Goal: Transaction & Acquisition: Purchase product/service

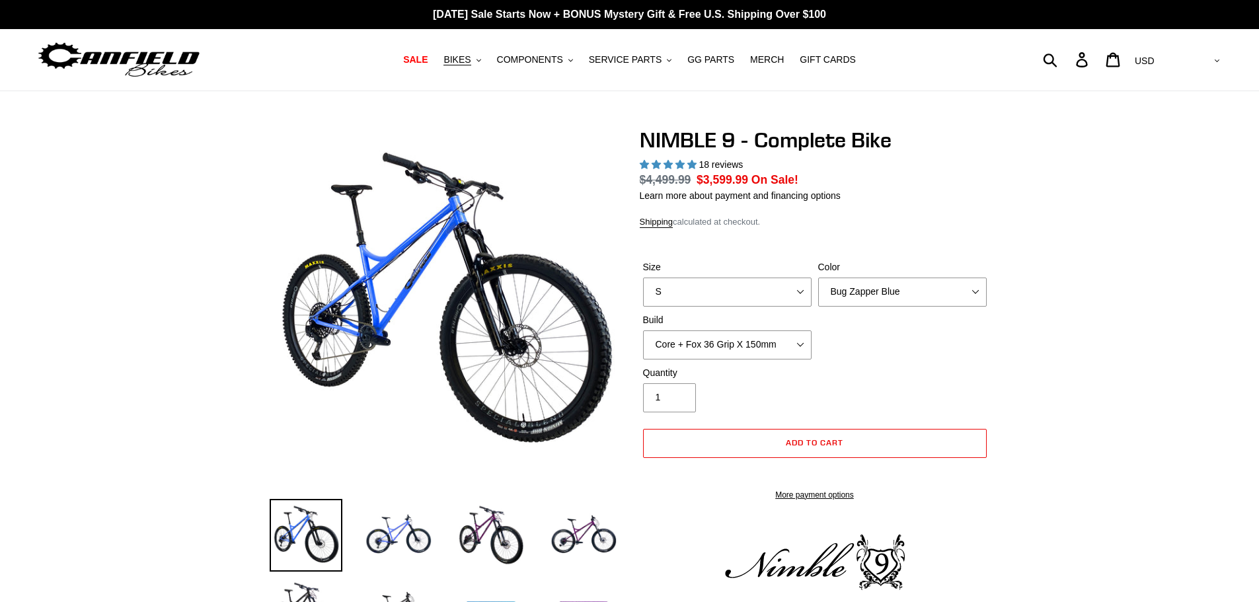
select select "highest-rating"
click at [962, 350] on div "Size S M L XL Color Bug Zapper Blue Purple Haze - Sold Out Galaxy Black Build C…" at bounding box center [815, 313] width 350 height 106
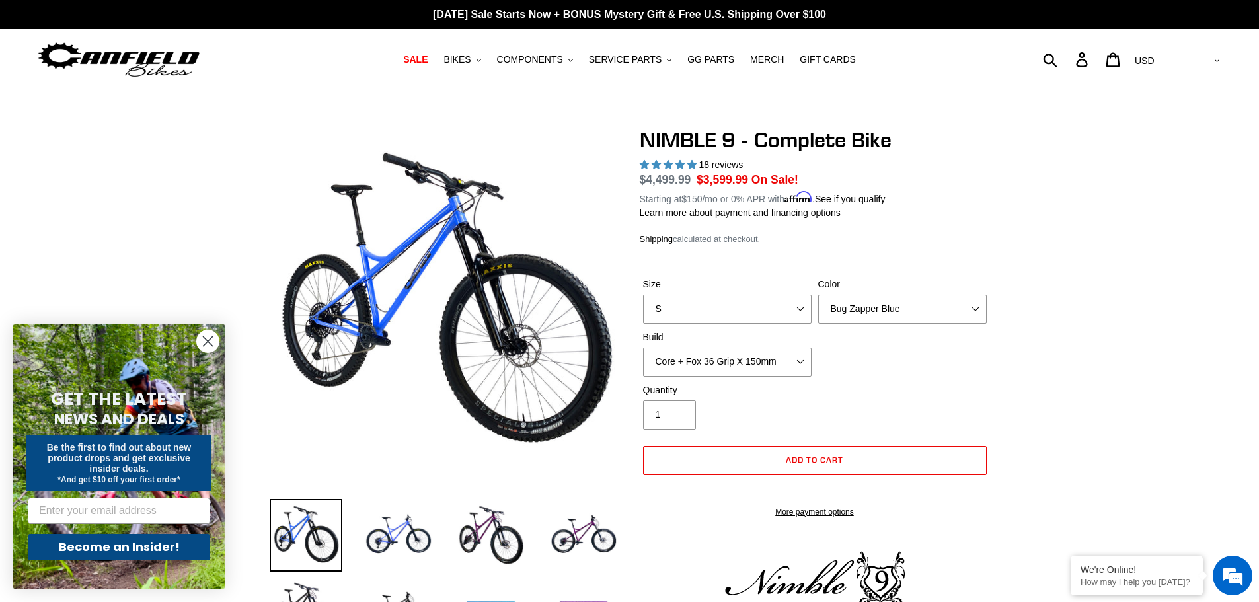
click at [771, 340] on label "Build" at bounding box center [727, 338] width 169 height 14
click at [771, 348] on select "Core + Fox 36 Grip X 150mm Pro + Fox 36 Grip X 150mm Core + RockShox Lyrik Ulti…" at bounding box center [727, 362] width 169 height 29
click at [805, 360] on select "Core + Fox 36 Grip X 150mm Pro + Fox 36 Grip X 150mm Core + RockShox Lyrik Ulti…" at bounding box center [727, 362] width 169 height 29
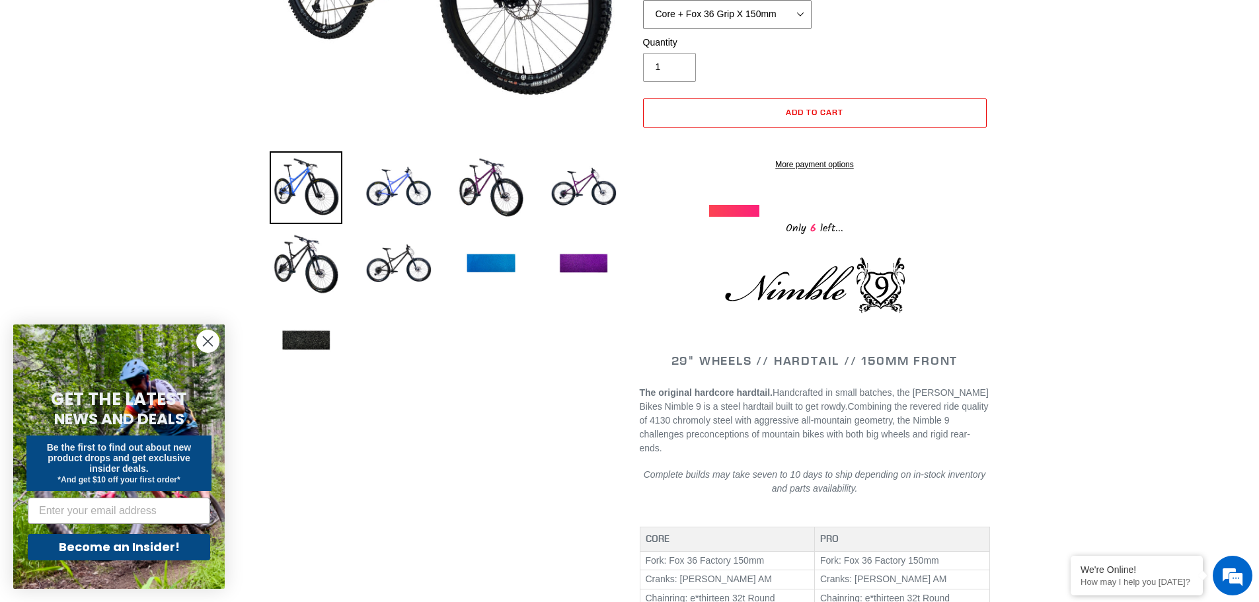
scroll to position [264, 0]
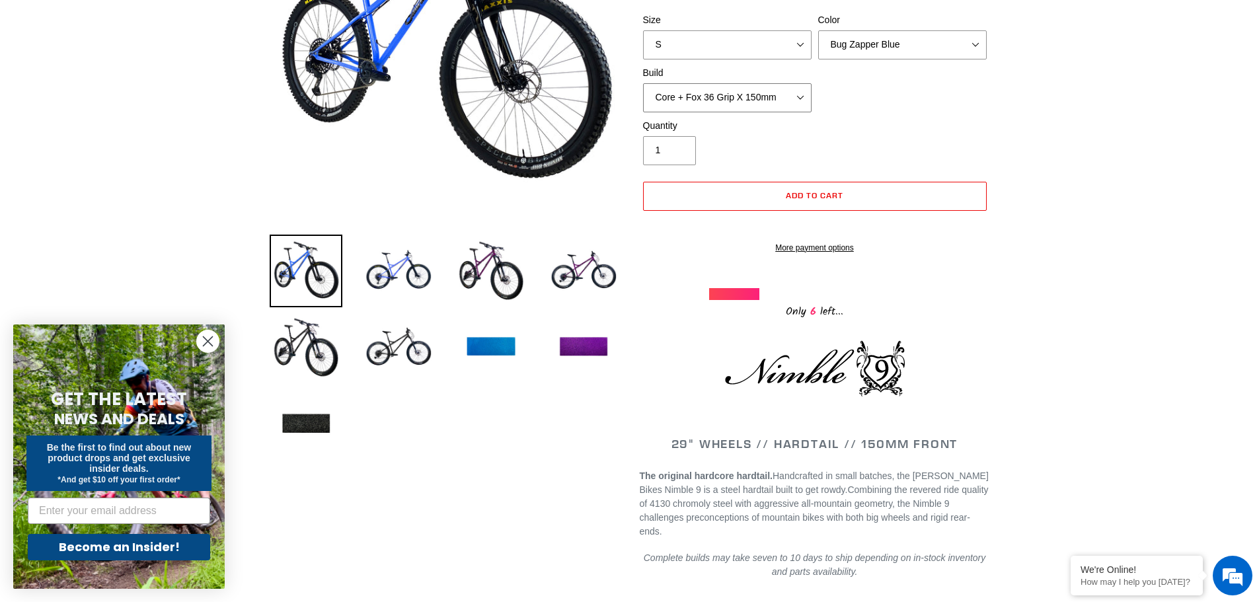
click at [767, 93] on select "Core + Fox 36 Grip X 150mm Pro + Fox 36 Grip X 150mm Core + RockShox Lyrik Ulti…" at bounding box center [727, 97] width 169 height 29
click at [643, 83] on select "Core + Fox 36 Grip X 150mm Pro + Fox 36 Grip X 150mm Core + RockShox Lyrik Ulti…" at bounding box center [727, 97] width 169 height 29
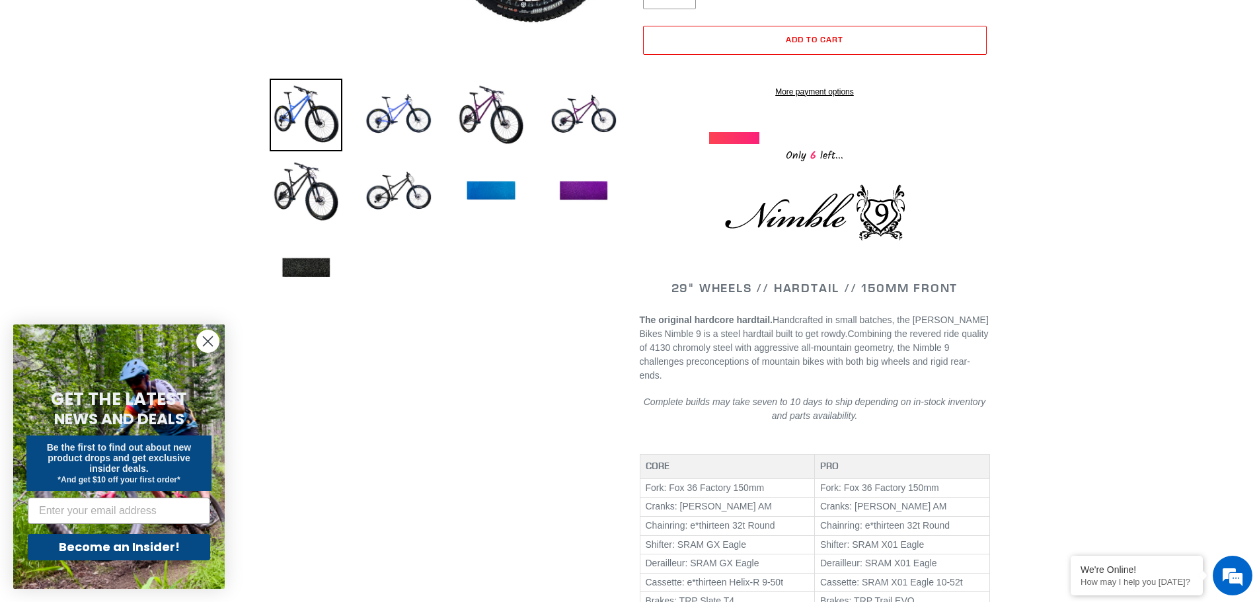
scroll to position [198, 0]
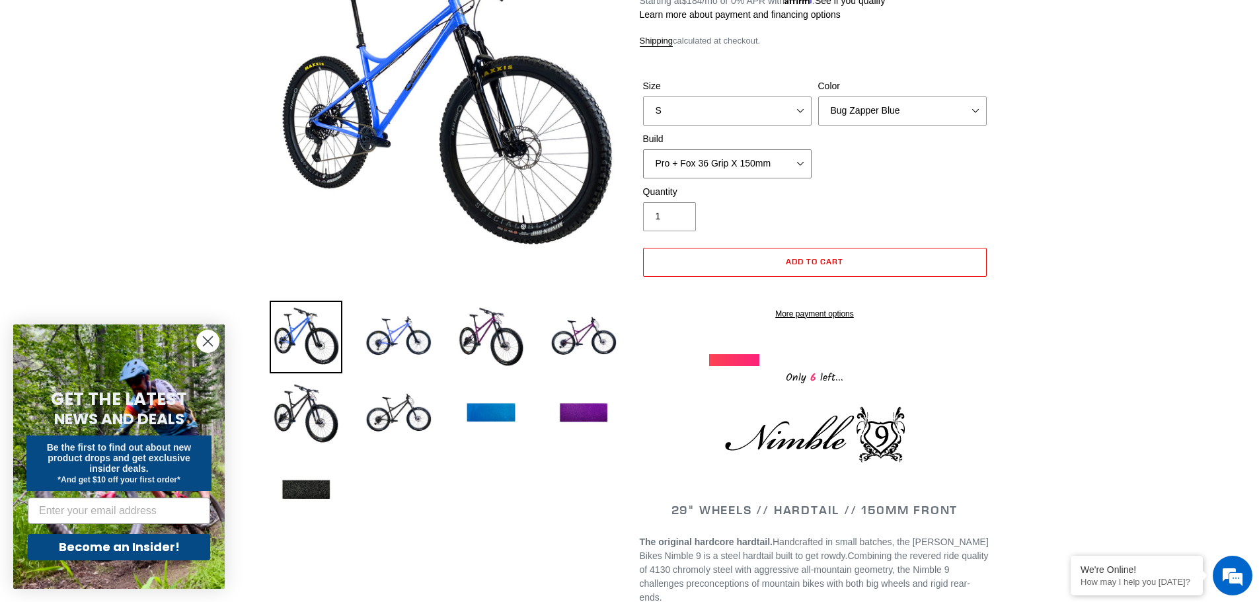
click at [756, 165] on select "Core + Fox 36 Grip X 150mm Pro + Fox 36 Grip X 150mm Core + RockShox Lyrik Ulti…" at bounding box center [727, 163] width 169 height 29
click at [643, 149] on select "Core + Fox 36 Grip X 150mm Pro + Fox 36 Grip X 150mm Core + RockShox Lyrik Ulti…" at bounding box center [727, 163] width 169 height 29
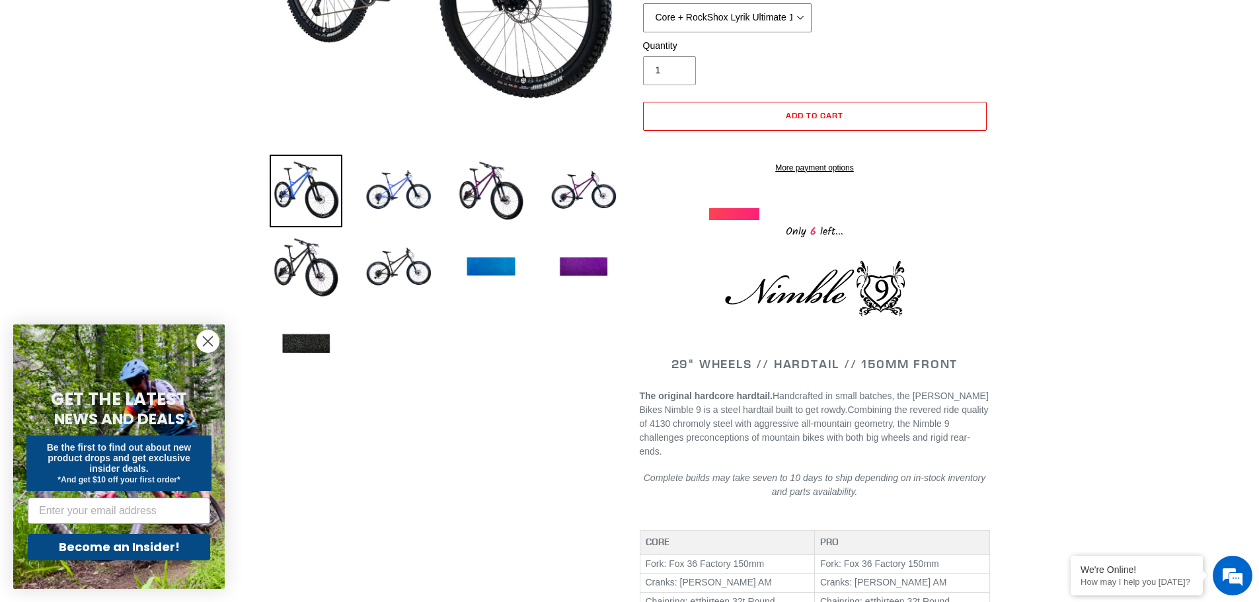
scroll to position [132, 0]
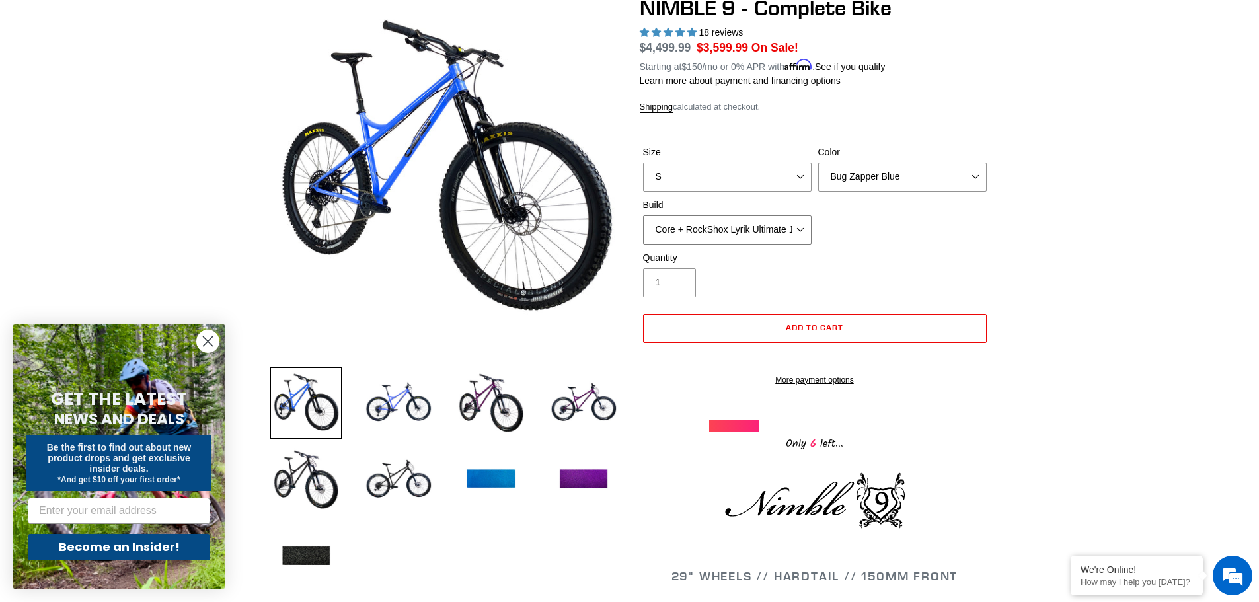
click at [785, 240] on select "Core + Fox 36 Grip X 150mm Pro + Fox 36 Grip X 150mm Core + RockShox Lyrik Ulti…" at bounding box center [727, 229] width 169 height 29
select select "Pro + RockShox Lyrik Ultimate 150mm"
click at [643, 215] on select "Core + Fox 36 Grip X 150mm Pro + Fox 36 Grip X 150mm Core + RockShox Lyrik Ulti…" at bounding box center [727, 229] width 169 height 29
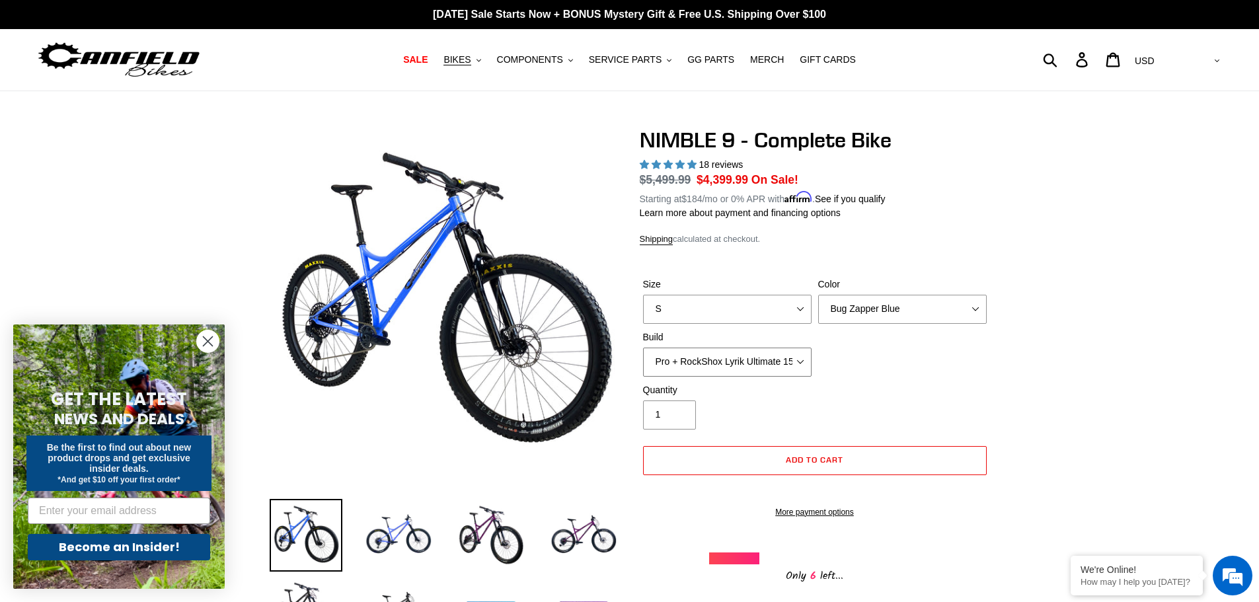
click at [771, 366] on select "Core + Fox 36 Grip X 150mm Pro + Fox 36 Grip X 150mm Core + RockShox Lyrik Ulti…" at bounding box center [727, 362] width 169 height 29
click at [877, 357] on div "Size S M L XL Color Bug Zapper Blue Purple Haze - Sold Out Galaxy Black Build C…" at bounding box center [815, 331] width 350 height 106
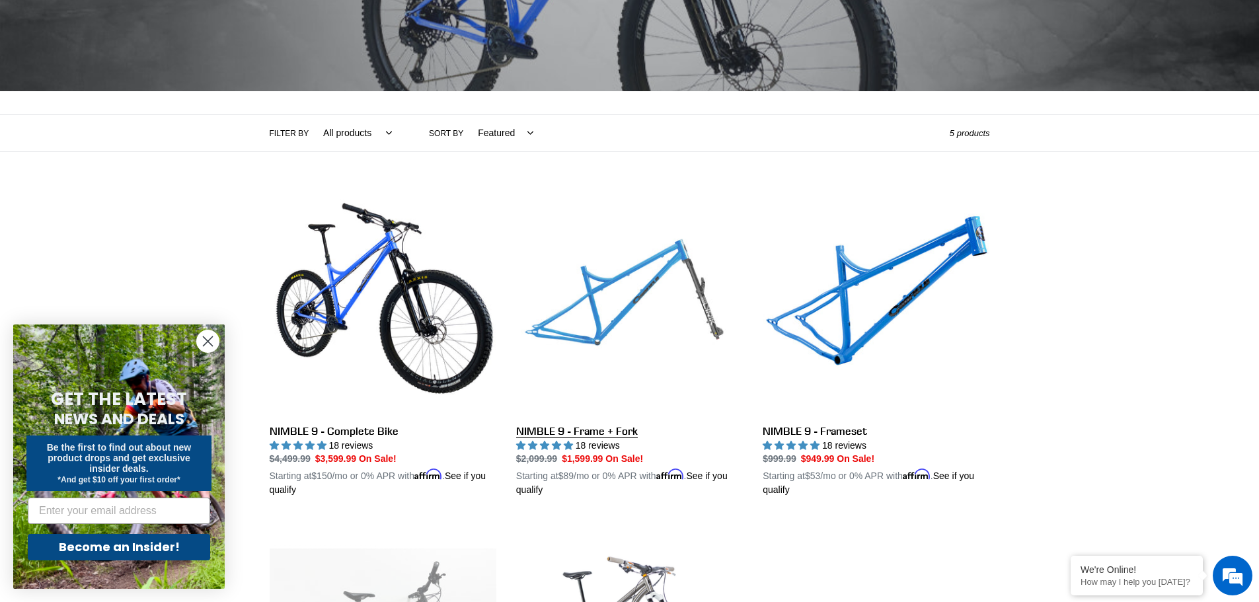
click at [605, 284] on link "NIMBLE 9 - Frame + Fork" at bounding box center [629, 342] width 227 height 309
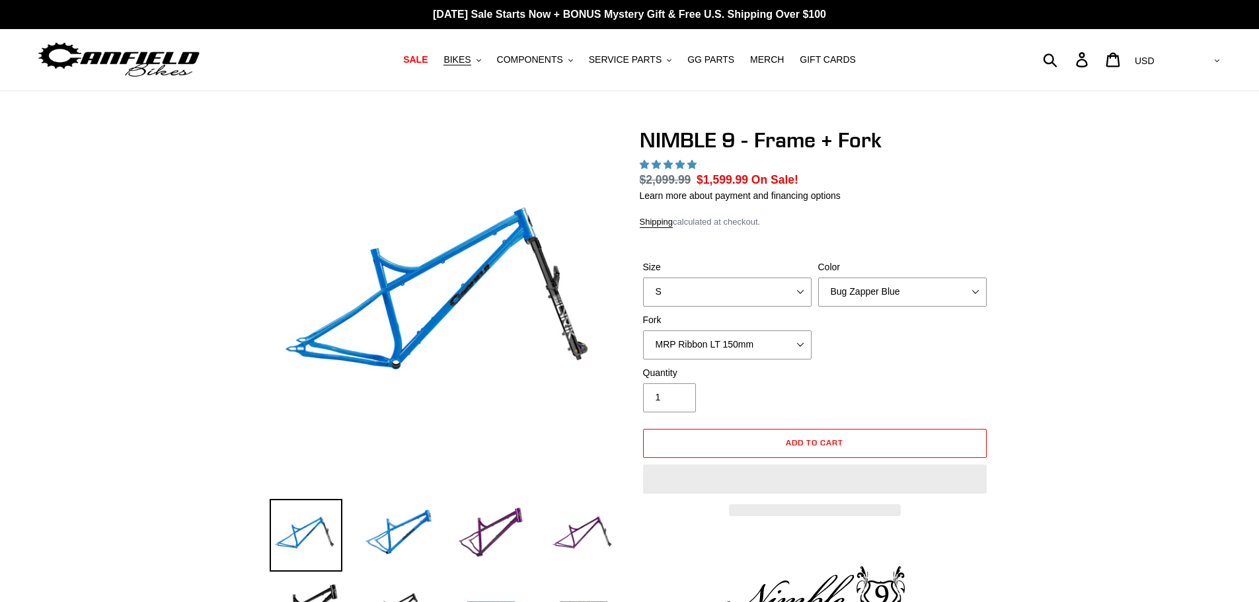
select select "highest-rating"
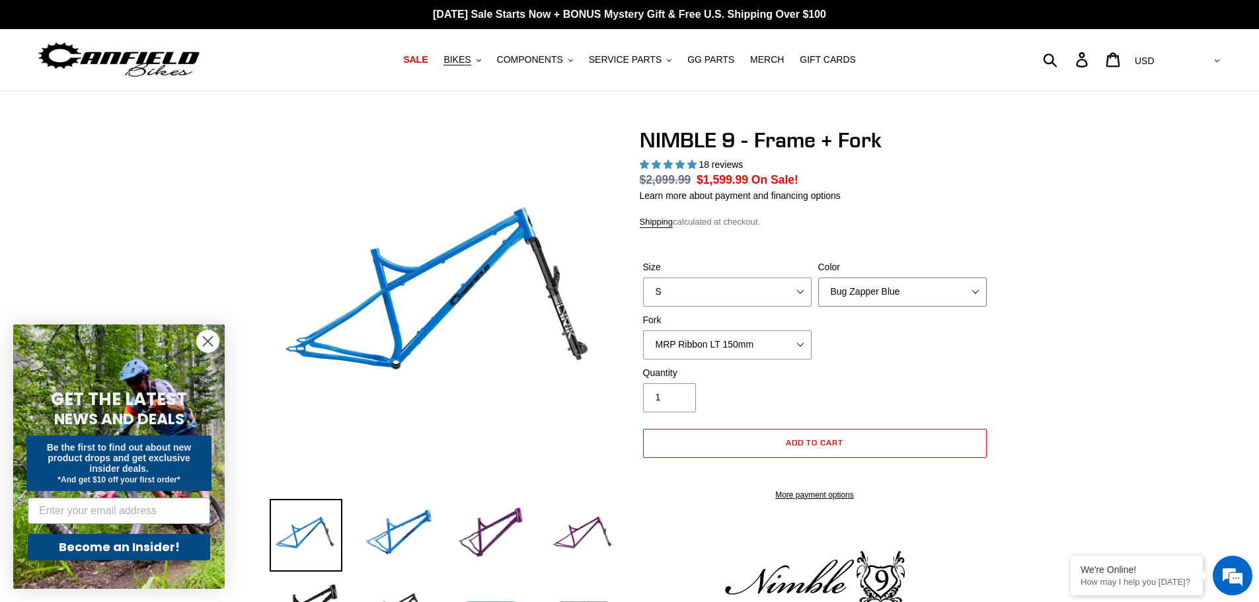
click at [901, 296] on select "Bug Zapper Blue Purple Haze - Sold Out Galaxy Black" at bounding box center [902, 292] width 169 height 29
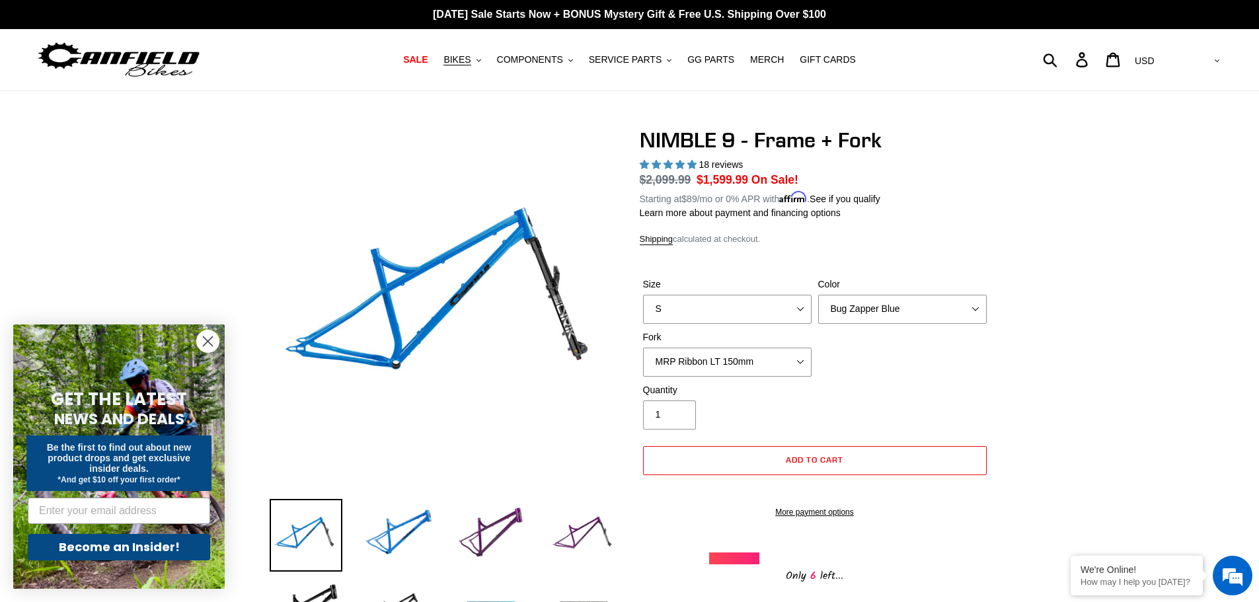
drag, startPoint x: 1046, startPoint y: 334, endPoint x: 1003, endPoint y: 333, distance: 43.0
click at [767, 362] on select "MRP Ribbon LT 150mm Fox 36 Factory Grip X 150mm (Special Order) RockShox Lyrik …" at bounding box center [727, 362] width 169 height 29
click at [643, 348] on select "MRP Ribbon LT 150mm Fox 36 Factory Grip X 150mm (Special Order) RockShox Lyrik …" at bounding box center [727, 362] width 169 height 29
click at [751, 348] on select "MRP Ribbon LT 150mm Fox 36 Factory Grip X 150mm (Special Order) RockShox Lyrik …" at bounding box center [727, 362] width 169 height 29
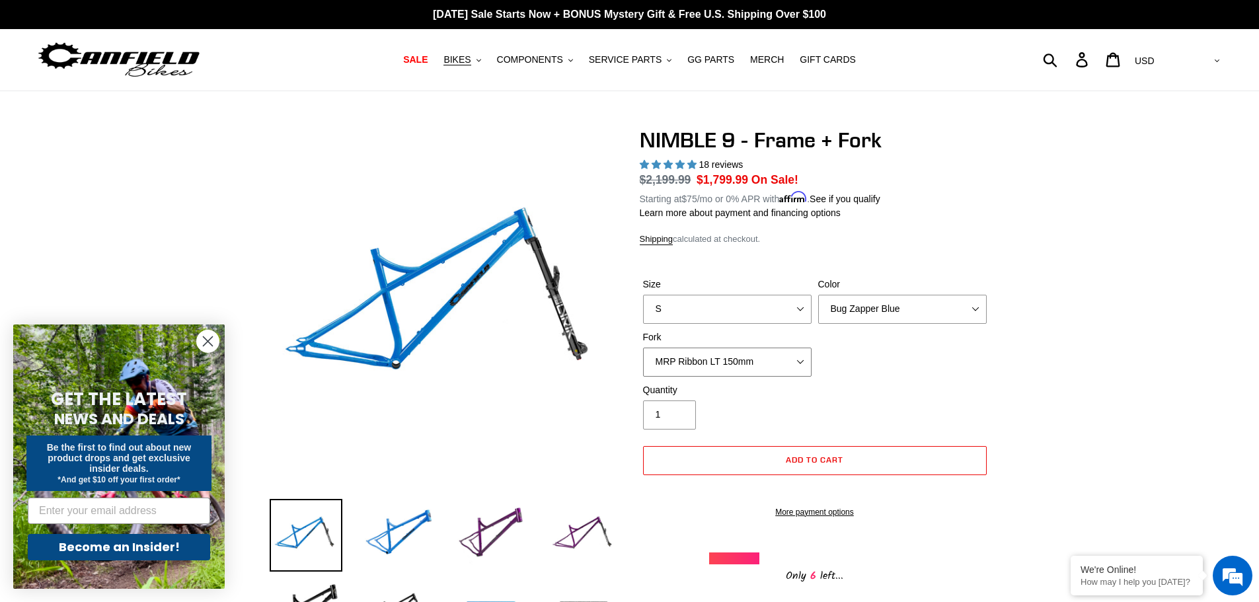
click at [643, 348] on select "MRP Ribbon LT 150mm Fox 36 Factory Grip X 150mm (Special Order) RockShox Lyrik …" at bounding box center [727, 362] width 169 height 29
click at [746, 366] on select "MRP Ribbon LT 150mm Fox 36 Factory Grip X 150mm (Special Order) RockShox Lyrik …" at bounding box center [727, 362] width 169 height 29
click at [643, 348] on select "MRP Ribbon LT 150mm Fox 36 Factory Grip X 150mm (Special Order) RockShox Lyrik …" at bounding box center [727, 362] width 169 height 29
click at [743, 361] on select "MRP Ribbon LT 150mm Fox 36 Factory Grip X 150mm (Special Order) RockShox Lyrik …" at bounding box center [727, 362] width 169 height 29
click at [643, 348] on select "MRP Ribbon LT 150mm Fox 36 Factory Grip X 150mm (Special Order) RockShox Lyrik …" at bounding box center [727, 362] width 169 height 29
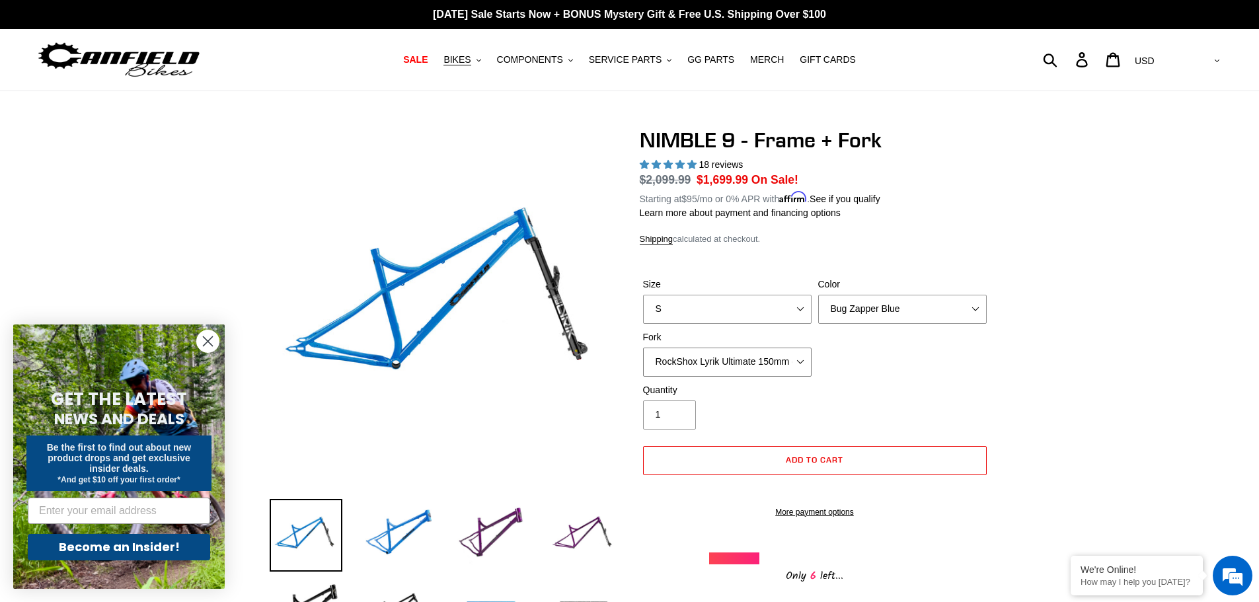
click at [746, 354] on select "MRP Ribbon LT 150mm Fox 36 Factory Grip X 150mm (Special Order) RockShox Lyrik …" at bounding box center [727, 362] width 169 height 29
click at [643, 348] on select "MRP Ribbon LT 150mm Fox 36 Factory Grip X 150mm (Special Order) RockShox Lyrik …" at bounding box center [727, 362] width 169 height 29
click at [789, 362] on select "MRP Ribbon LT 150mm Fox 36 Factory Grip X 150mm (Special Order) RockShox Lyrik …" at bounding box center [727, 362] width 169 height 29
click at [643, 348] on select "MRP Ribbon LT 150mm Fox 36 Factory Grip X 150mm (Special Order) RockShox Lyrik …" at bounding box center [727, 362] width 169 height 29
click at [773, 361] on select "MRP Ribbon LT 150mm Fox 36 Factory Grip X 150mm (Special Order) RockShox Lyrik …" at bounding box center [727, 362] width 169 height 29
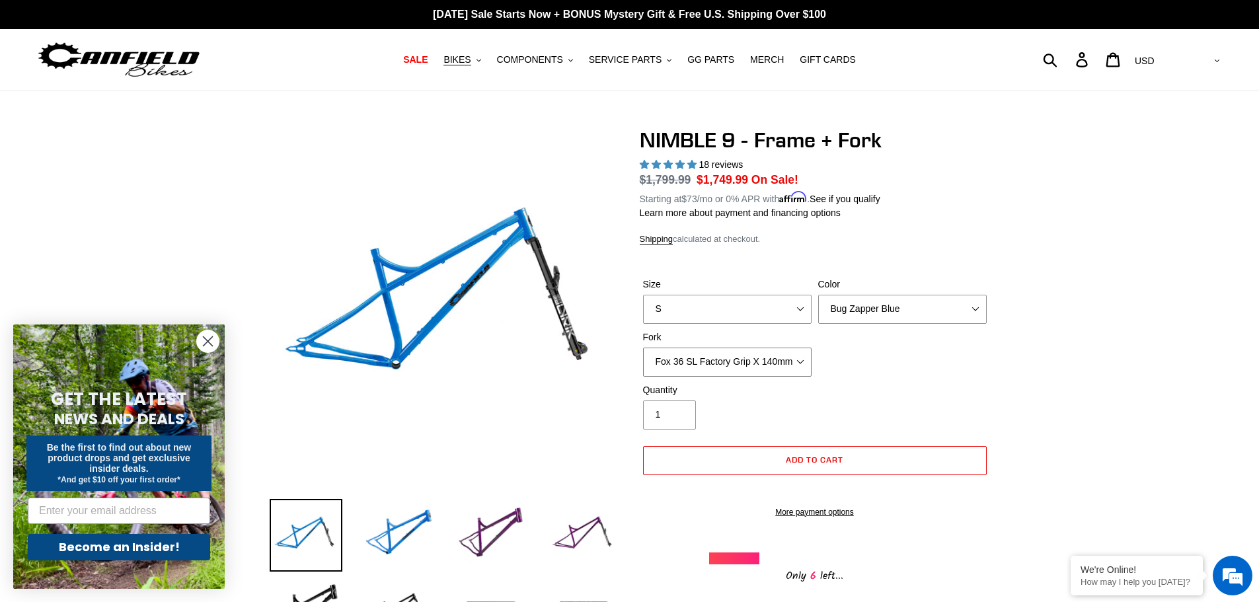
select select "RockShox Lyrik Ultimate 150mm (Green - Special Order)"
click at [643, 348] on select "MRP Ribbon LT 150mm Fox 36 Factory Grip X 150mm (Special Order) RockShox Lyrik …" at bounding box center [727, 362] width 169 height 29
click at [760, 356] on select "MRP Ribbon LT 150mm Fox 36 Factory Grip X 150mm (Special Order) RockShox Lyrik …" at bounding box center [727, 362] width 169 height 29
click at [939, 345] on div "Size S M L XL Color Bug Zapper Blue Purple Haze - Sold Out Galaxy Black Fork MR…" at bounding box center [815, 331] width 350 height 106
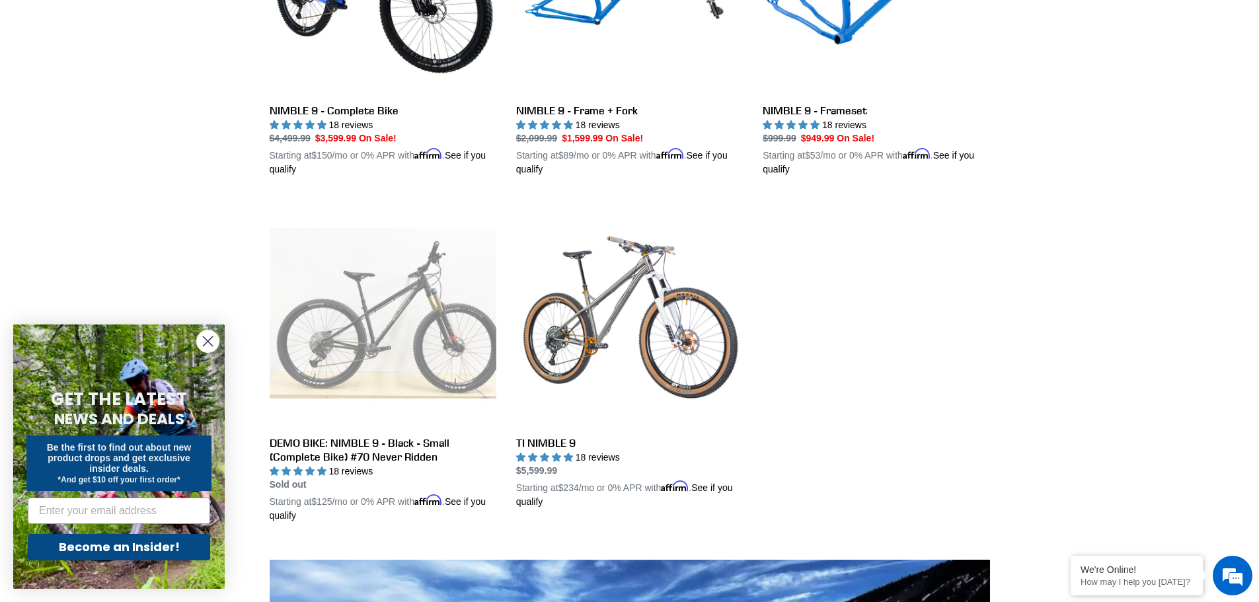
scroll to position [331, 0]
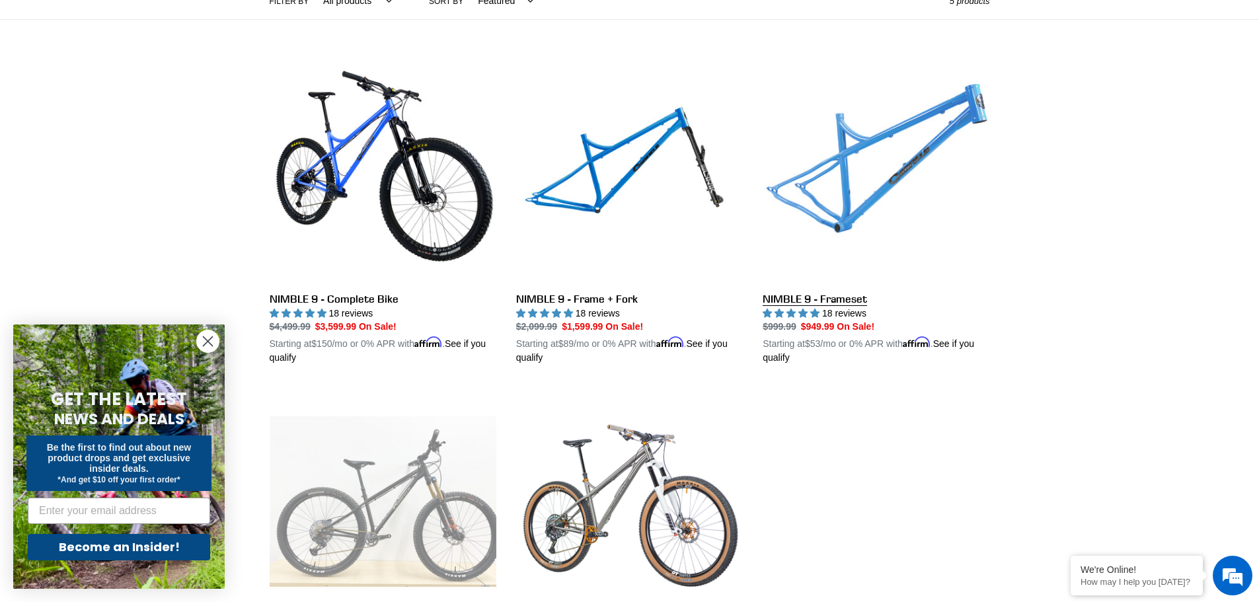
click at [895, 173] on link "NIMBLE 9 - Frameset" at bounding box center [876, 210] width 227 height 309
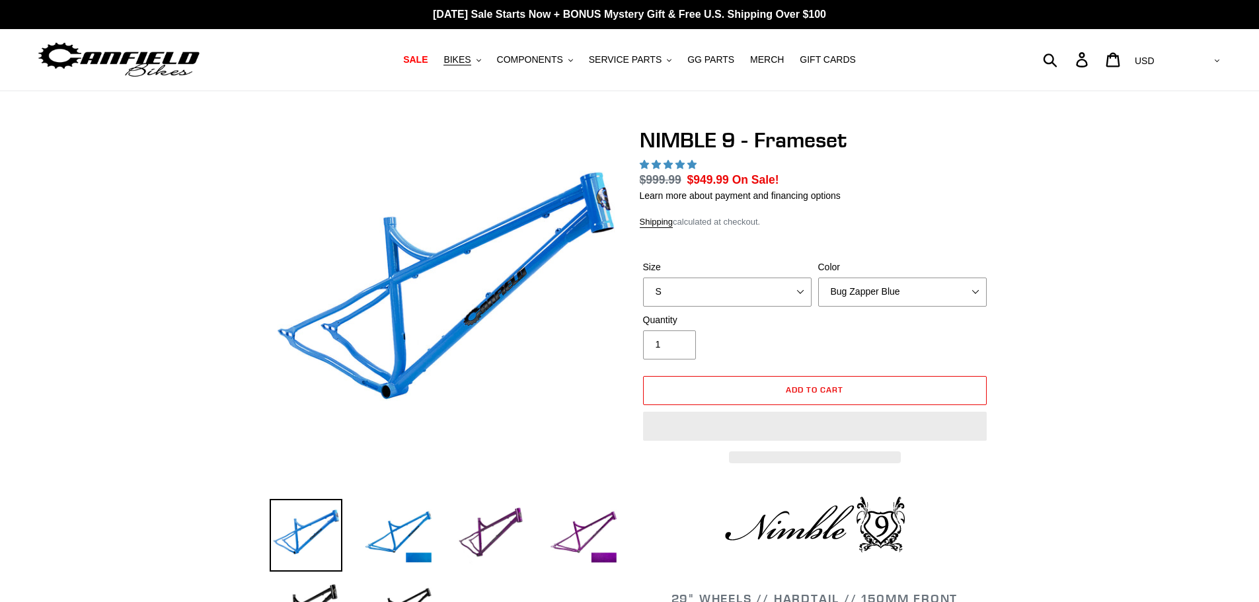
select select "highest-rating"
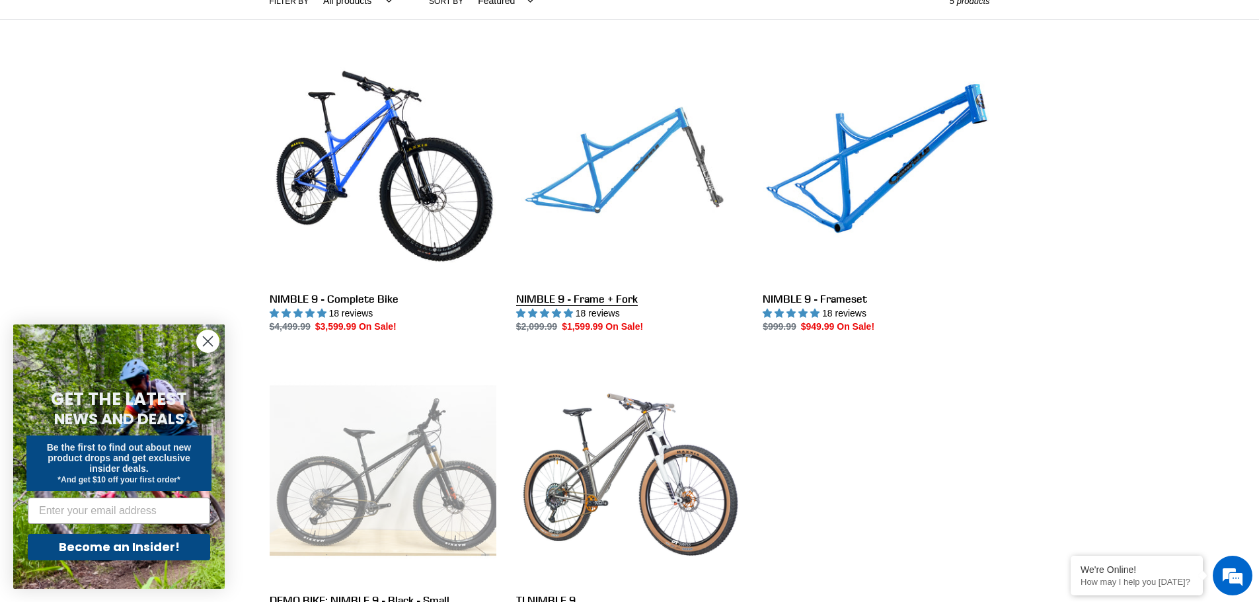
click at [621, 128] on link "NIMBLE 9 - Frame + Fork" at bounding box center [629, 195] width 227 height 278
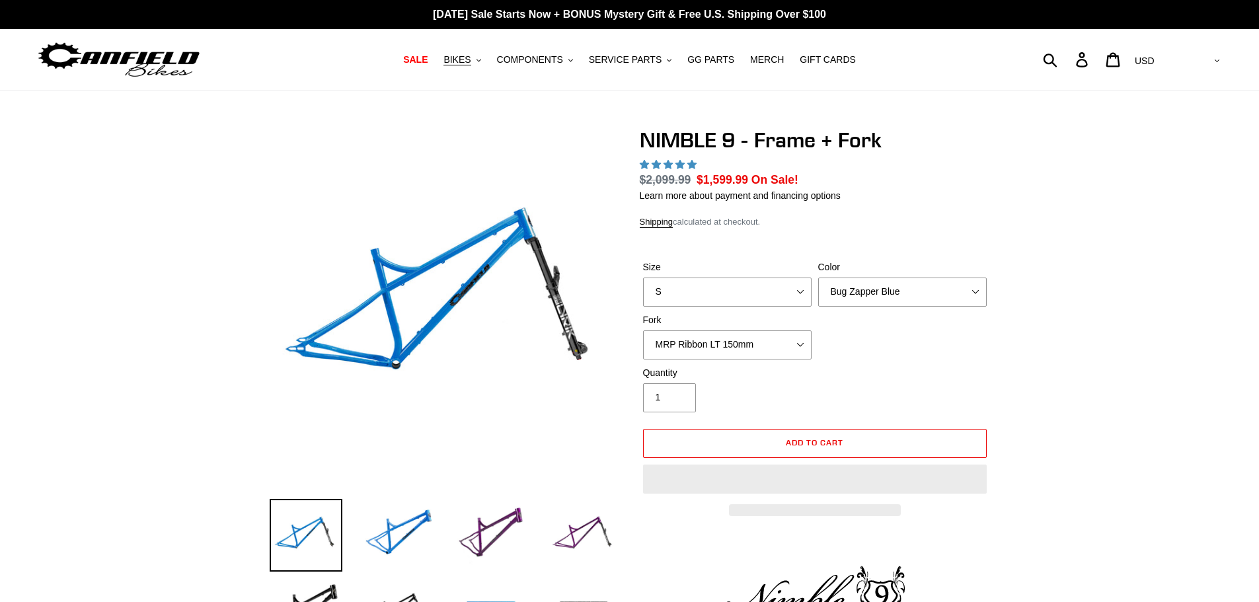
select select "highest-rating"
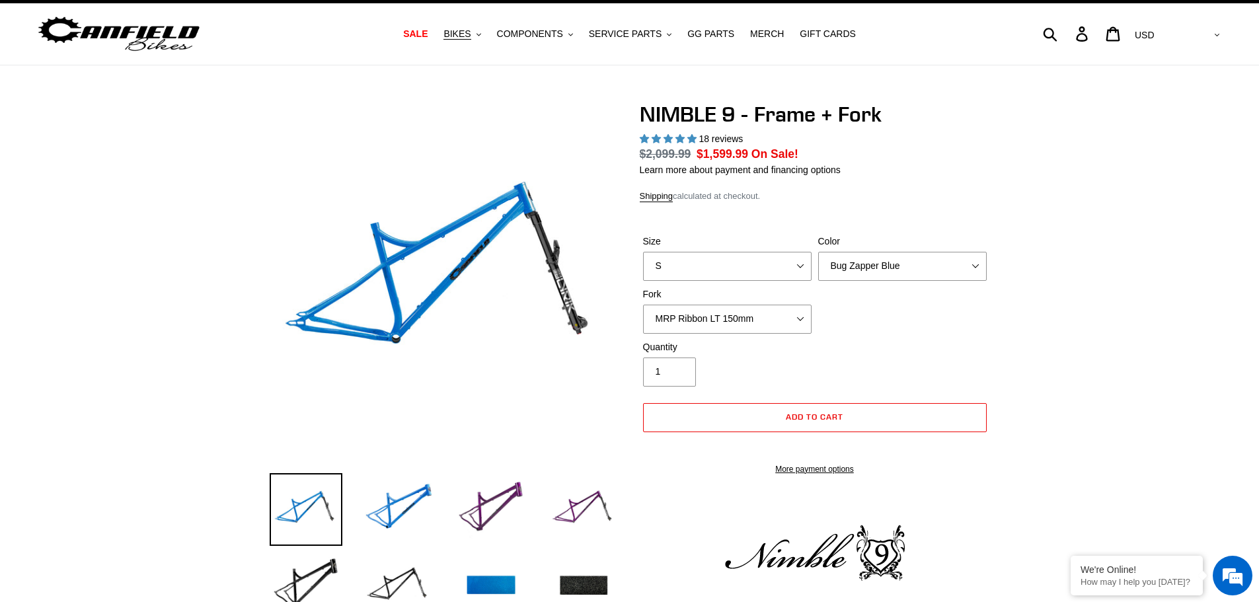
scroll to position [66, 0]
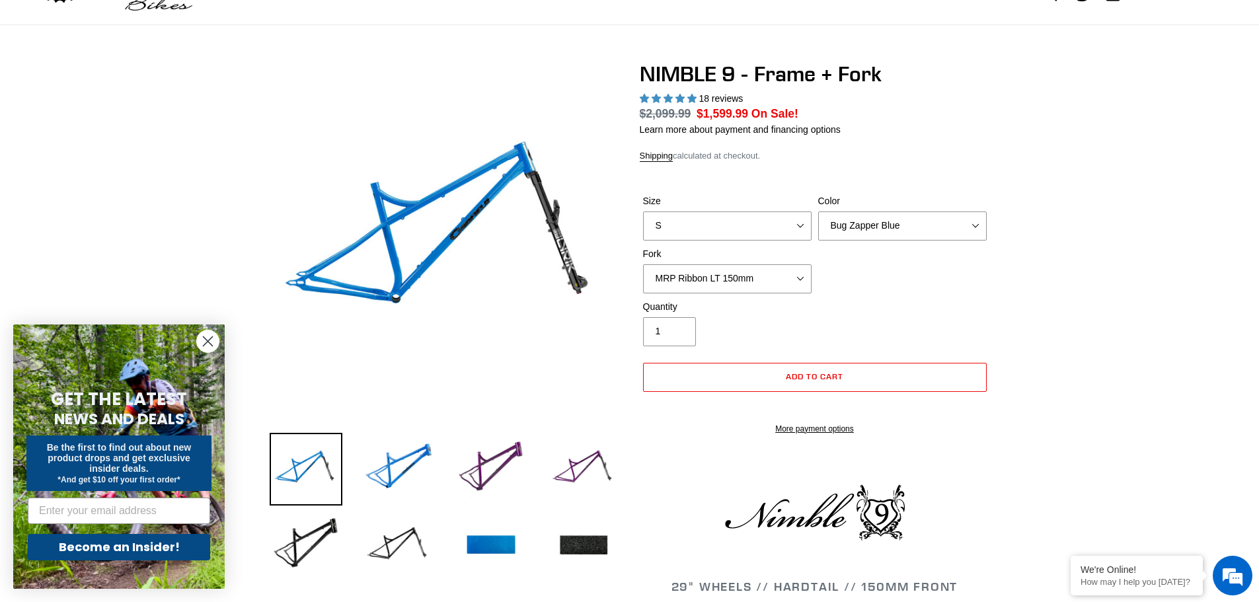
click at [824, 293] on div "Size S M L XL Color Bug Zapper Blue Purple Haze - Sold Out Galaxy Black Fork MR…" at bounding box center [815, 247] width 350 height 106
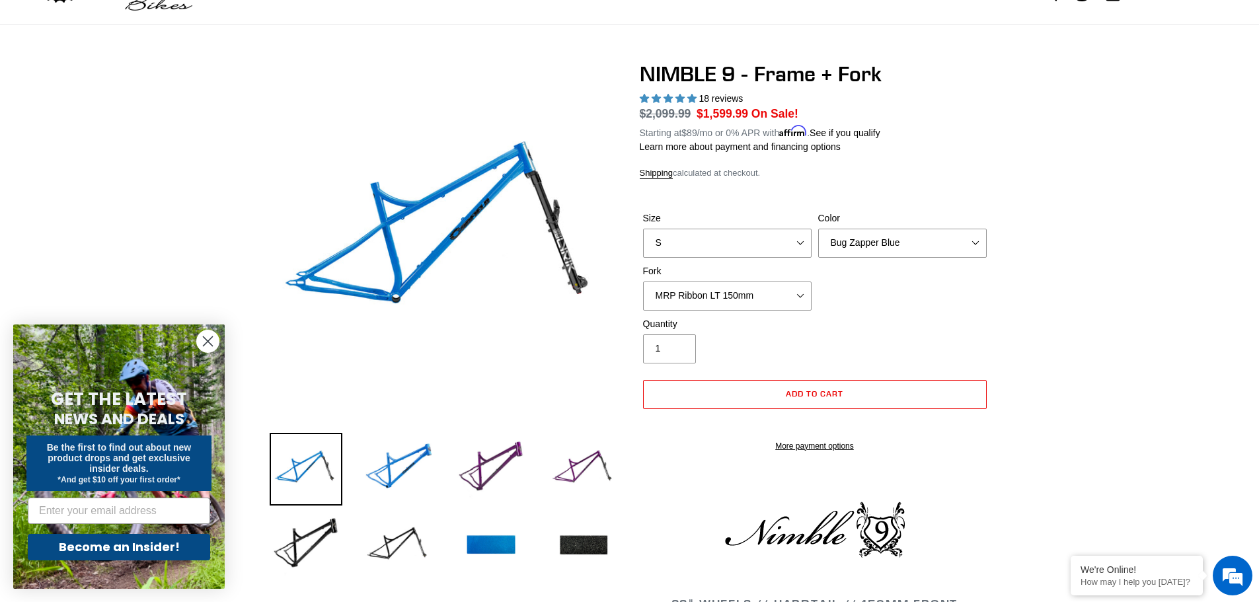
click at [785, 278] on div "Fork MRP Ribbon LT 150mm Fox 36 Factory Grip X 150mm (Special Order) RockShox L…" at bounding box center [727, 287] width 175 height 46
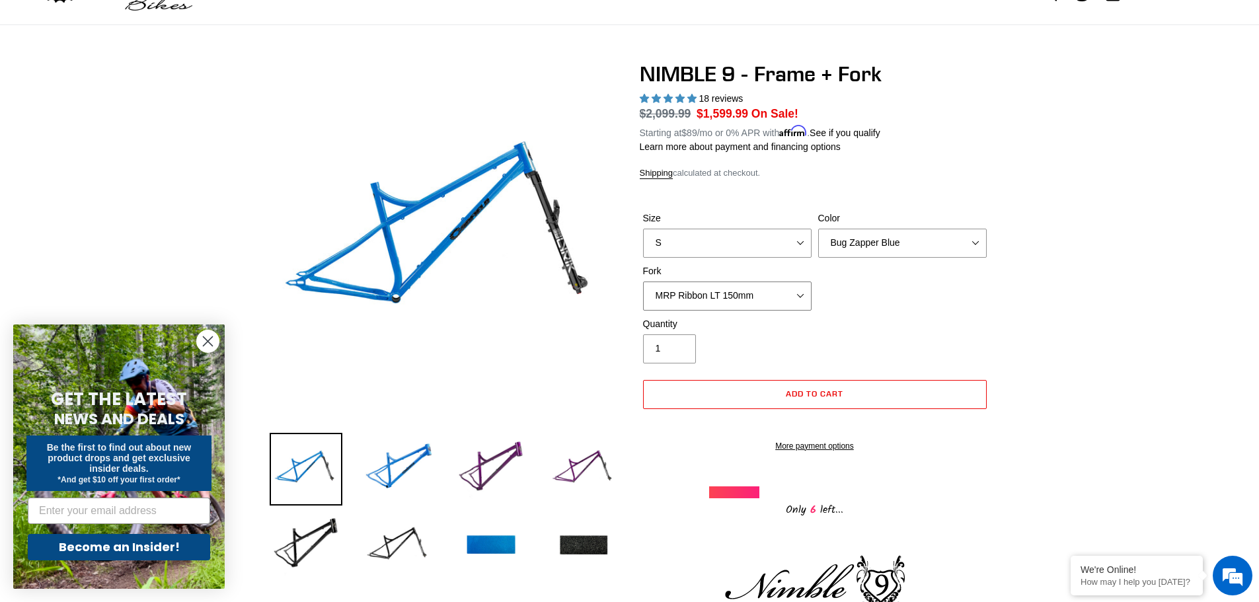
click at [787, 292] on select "MRP Ribbon LT 150mm Fox 36 Factory Grip X 150mm (Special Order) RockShox Lyrik …" at bounding box center [727, 296] width 169 height 29
click at [951, 286] on div "Size S M L XL Color Bug Zapper Blue Purple Haze - Sold Out Galaxy Black Fork MR…" at bounding box center [815, 265] width 350 height 106
click at [933, 251] on select "Bug Zapper Blue Purple Haze - Sold Out Galaxy Black" at bounding box center [902, 243] width 169 height 29
click at [926, 237] on select "Bug Zapper Blue Purple Haze - Sold Out Galaxy Black" at bounding box center [902, 243] width 169 height 29
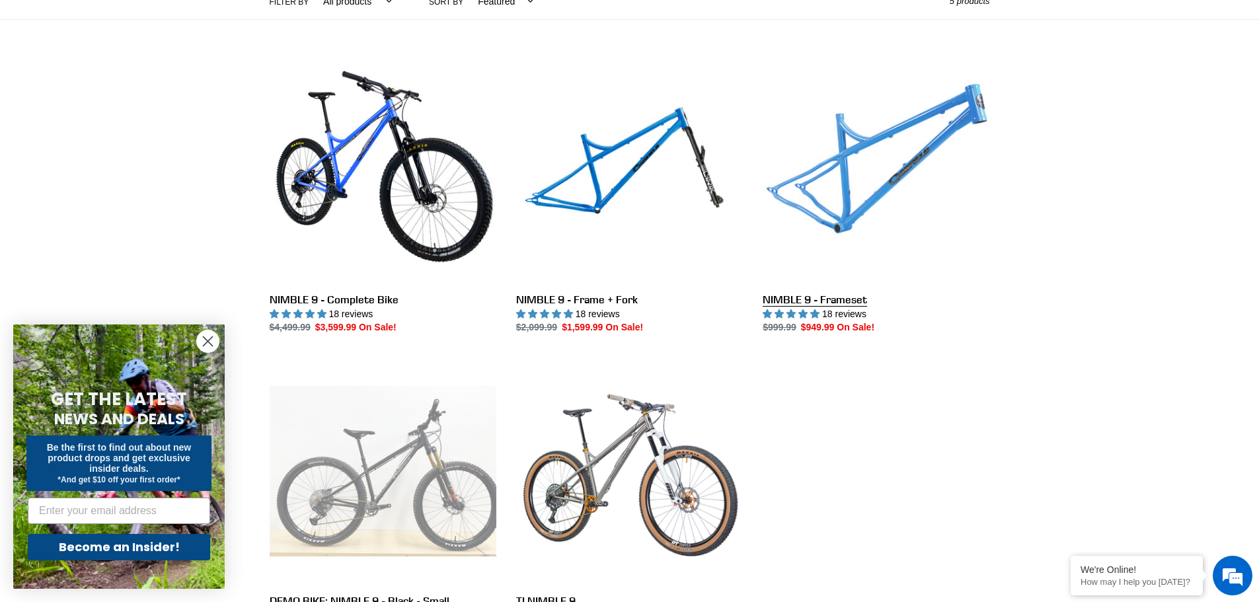
click at [847, 178] on link "NIMBLE 9 - Frameset" at bounding box center [876, 195] width 227 height 278
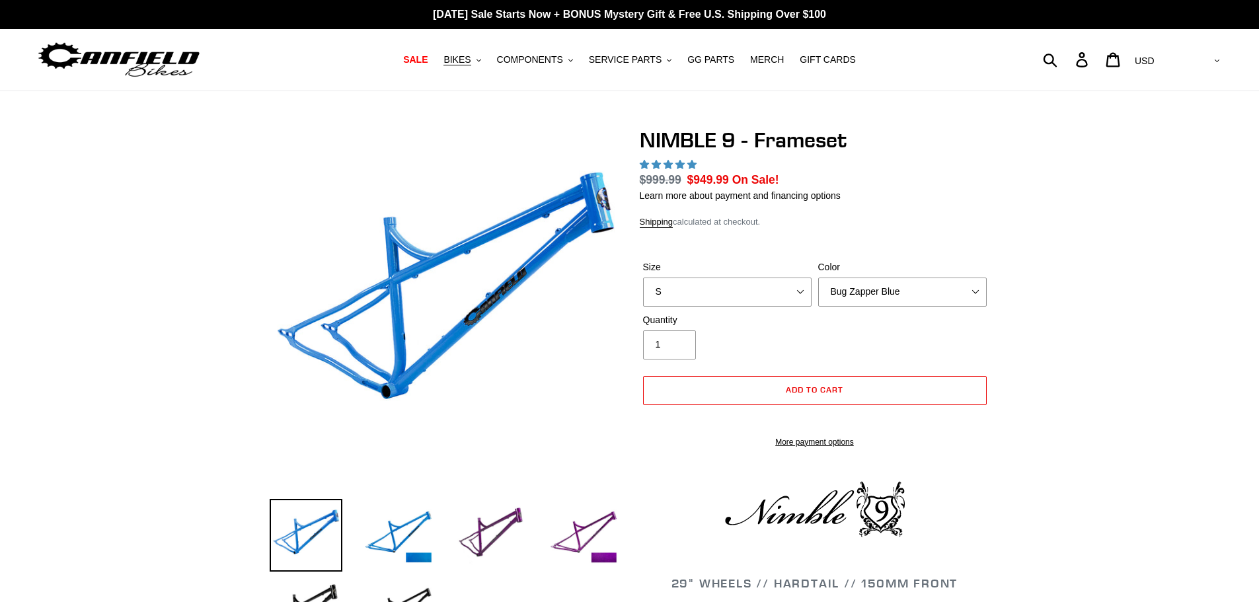
select select "highest-rating"
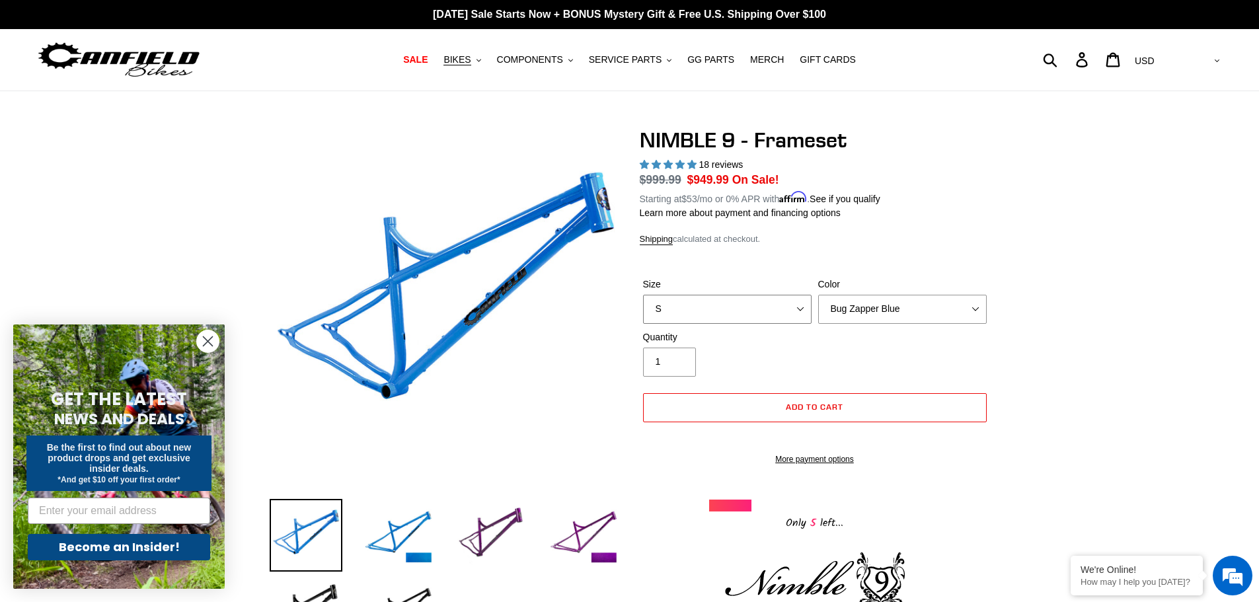
click at [729, 297] on select "S M L XL" at bounding box center [727, 309] width 169 height 29
select select "XL"
click at [643, 295] on select "S M L XL" at bounding box center [727, 309] width 169 height 29
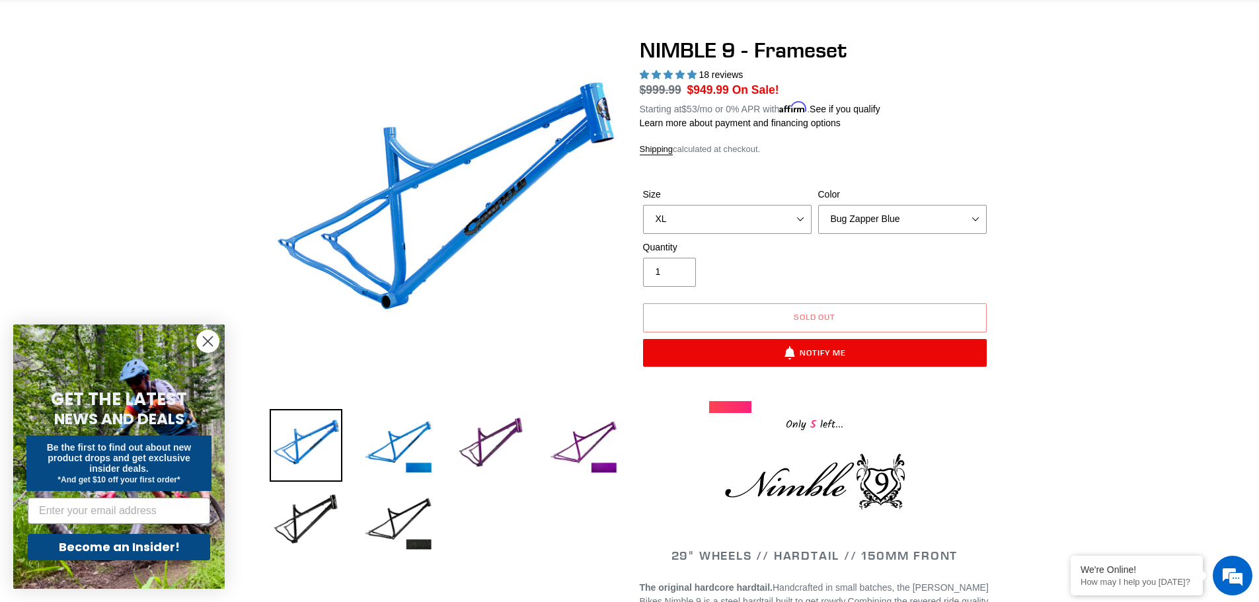
scroll to position [66, 0]
